Goal: Check status: Check status

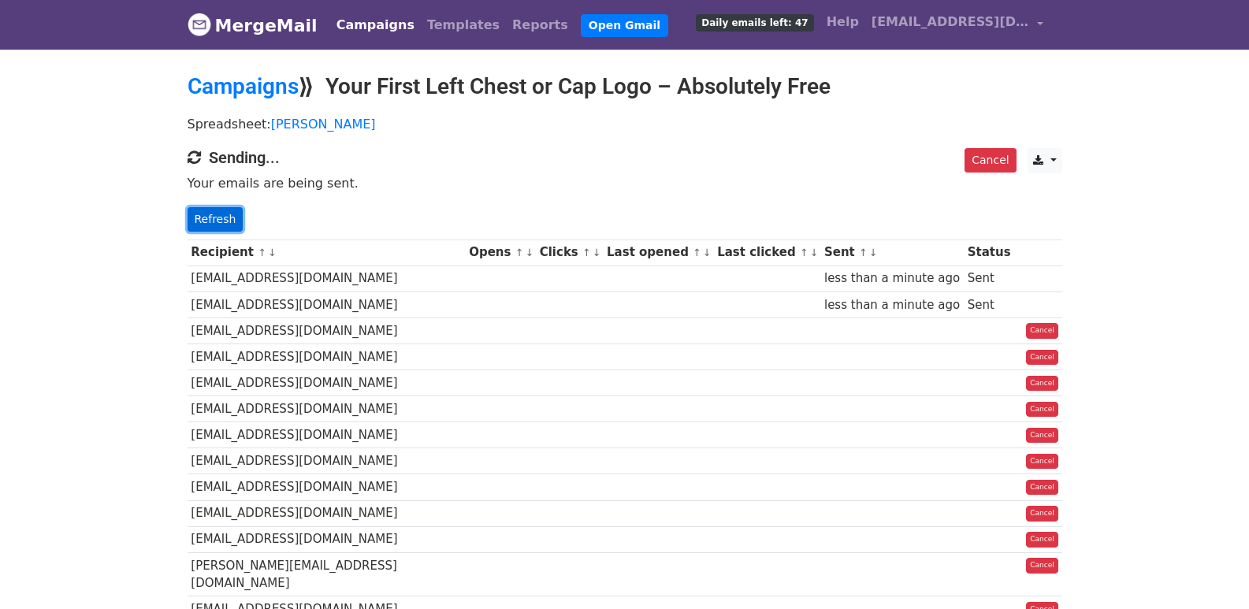
click at [210, 225] on link "Refresh" at bounding box center [216, 219] width 56 height 24
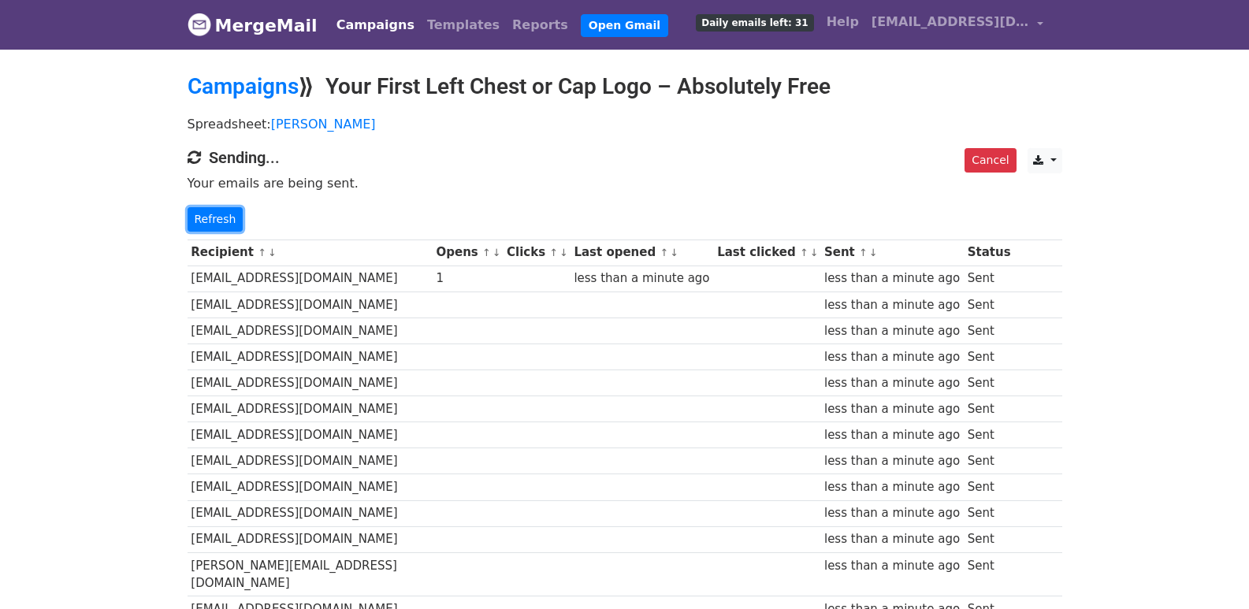
click at [220, 207] on link "Refresh" at bounding box center [216, 219] width 56 height 24
click at [217, 217] on link "Refresh" at bounding box center [216, 219] width 56 height 24
click at [223, 217] on link "Refresh" at bounding box center [216, 219] width 56 height 24
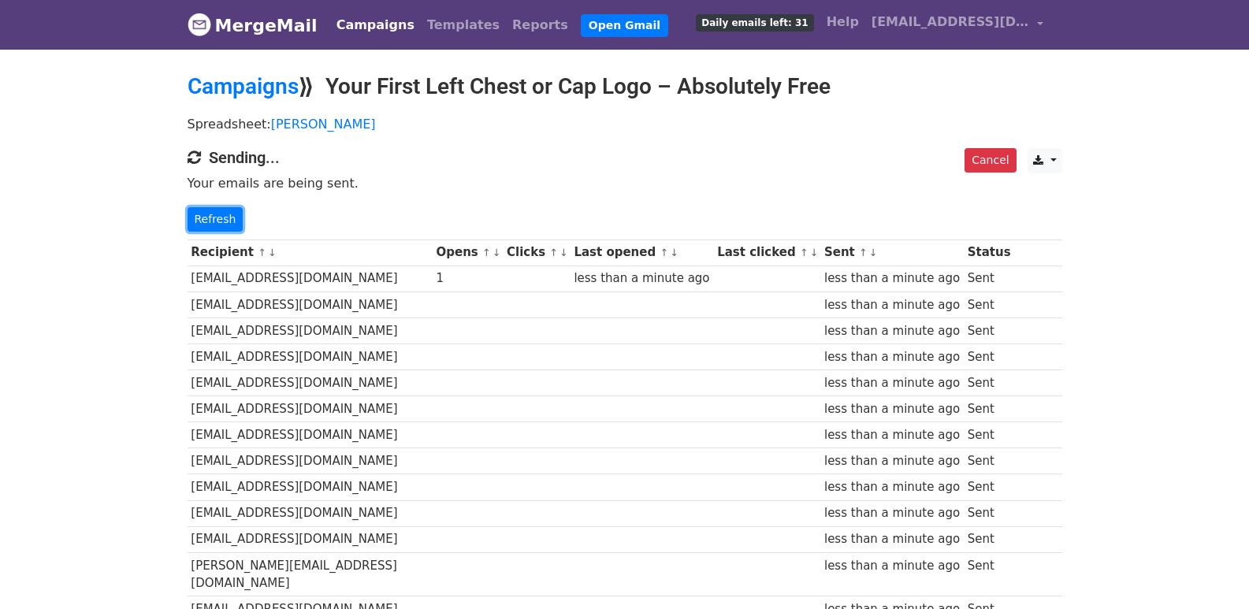
click at [223, 217] on link "Refresh" at bounding box center [216, 219] width 56 height 24
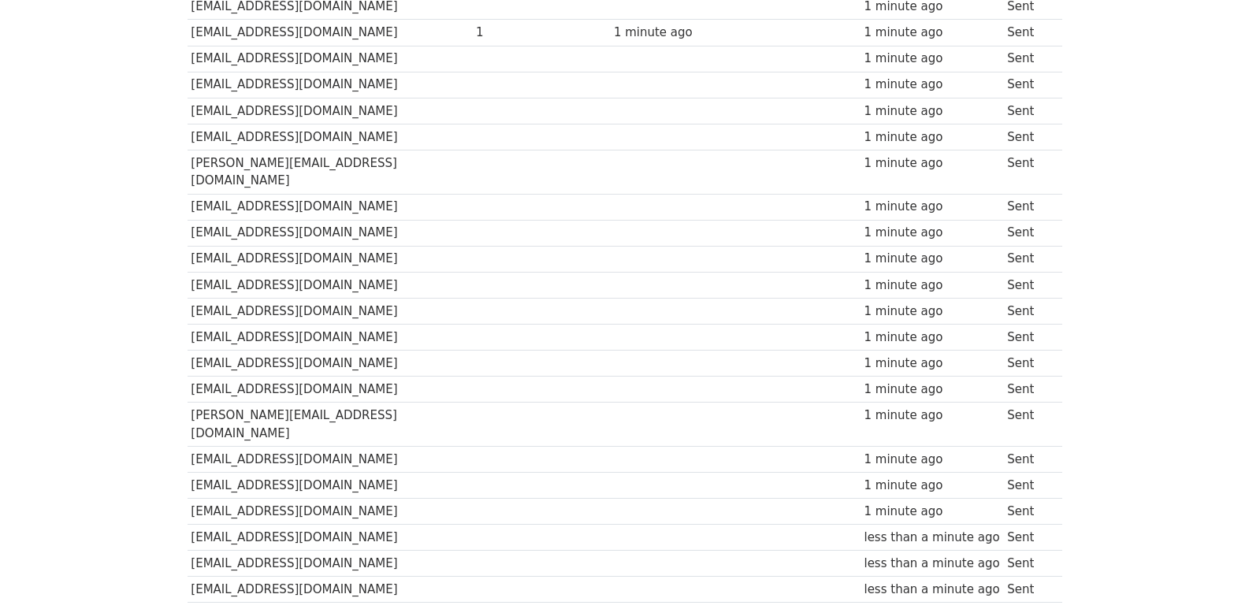
scroll to position [1097, 0]
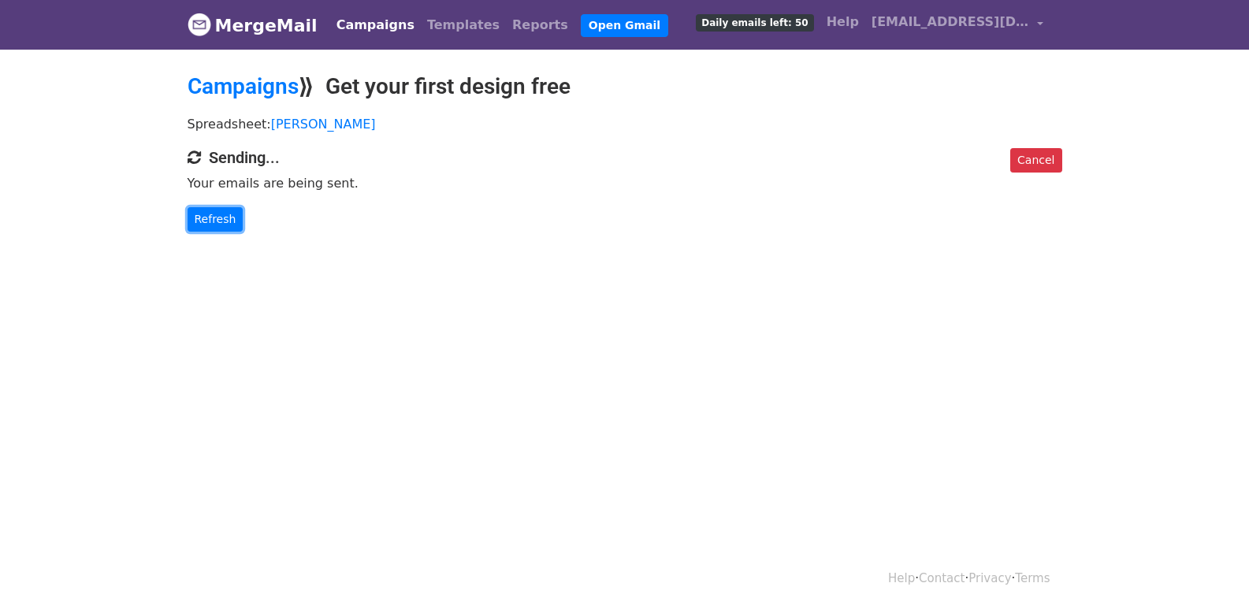
click at [214, 222] on link "Refresh" at bounding box center [216, 219] width 56 height 24
click at [214, 202] on div "Cancel Sending... Your emails are being sent. Refresh" at bounding box center [625, 190] width 899 height 84
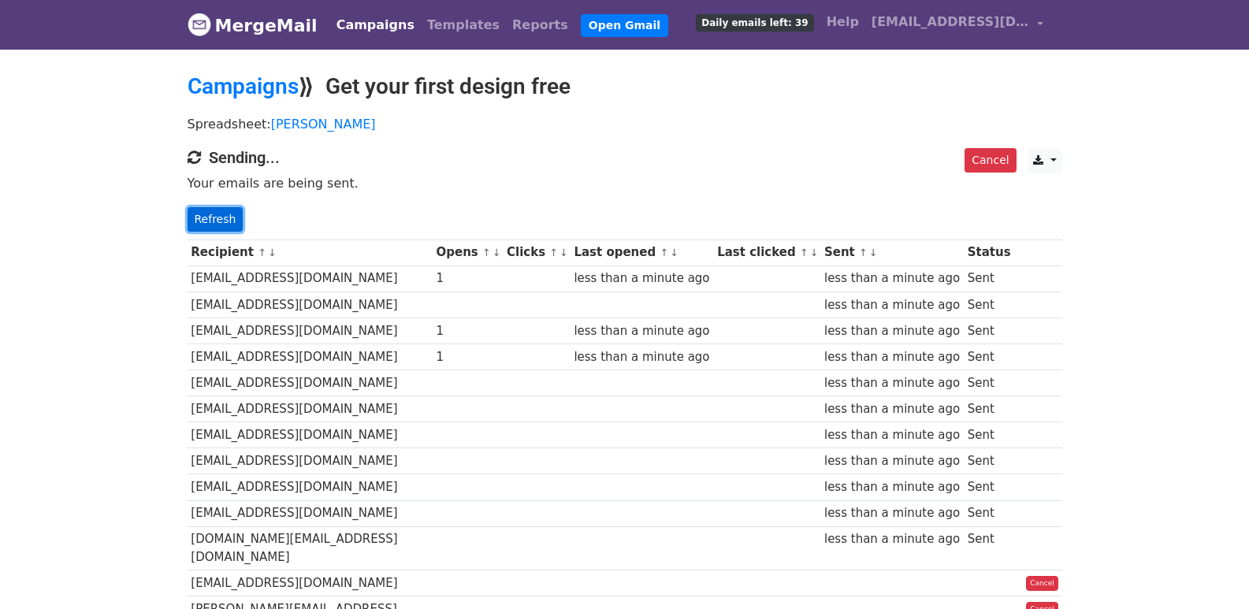
click at [220, 220] on link "Refresh" at bounding box center [216, 219] width 56 height 24
click at [199, 217] on link "Refresh" at bounding box center [216, 219] width 56 height 24
